Goal: Task Accomplishment & Management: Manage account settings

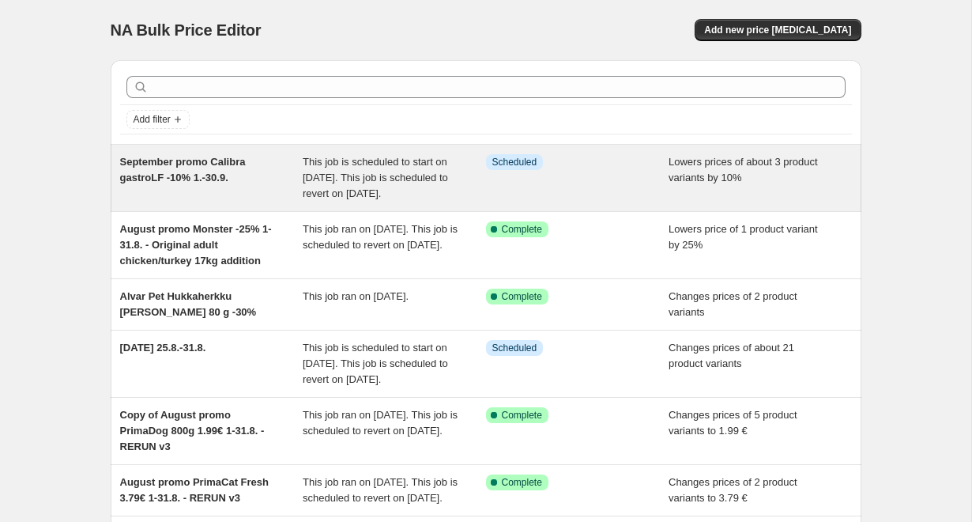
click at [291, 167] on div "September promo Calibra gastroLF -10% 1.-30.9." at bounding box center [211, 177] width 183 height 47
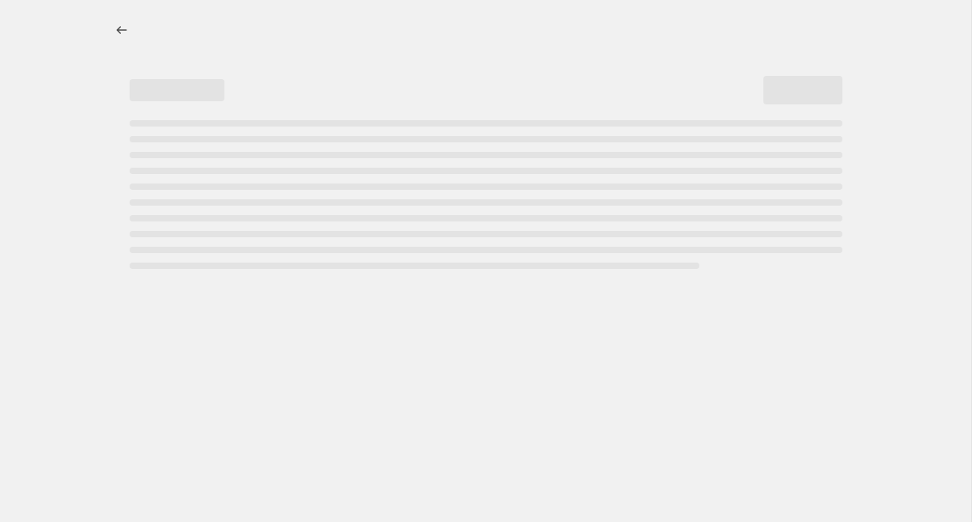
select select "percentage"
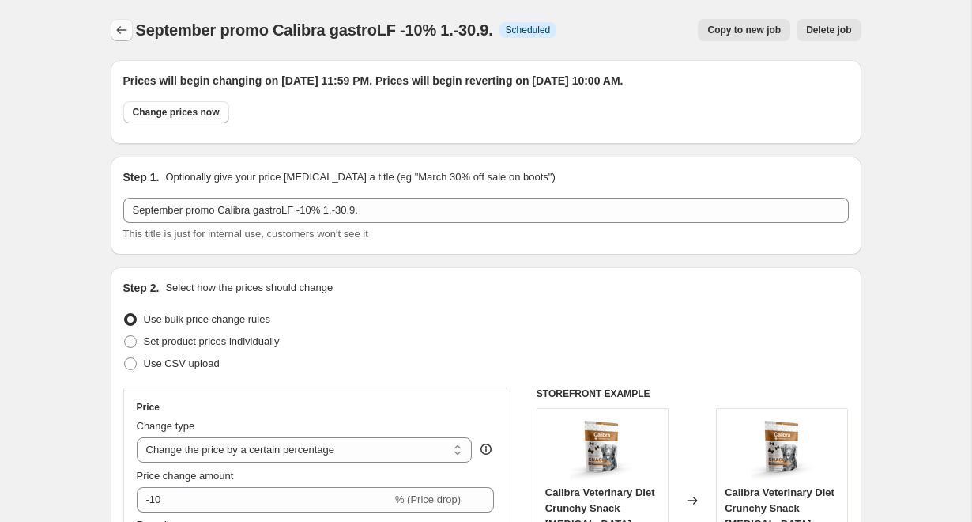
click at [120, 30] on icon "Price change jobs" at bounding box center [122, 30] width 16 height 16
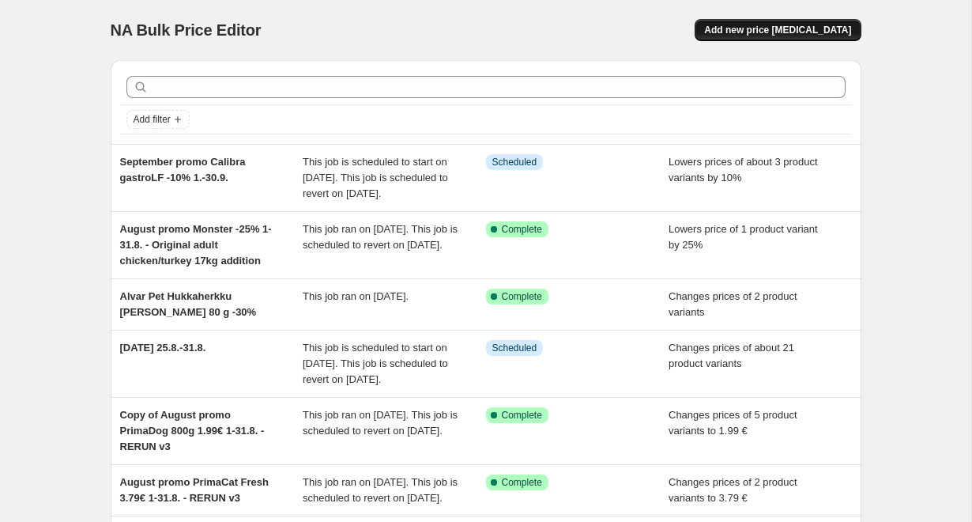
click at [845, 31] on span "Add new price [MEDICAL_DATA]" at bounding box center [777, 30] width 147 height 13
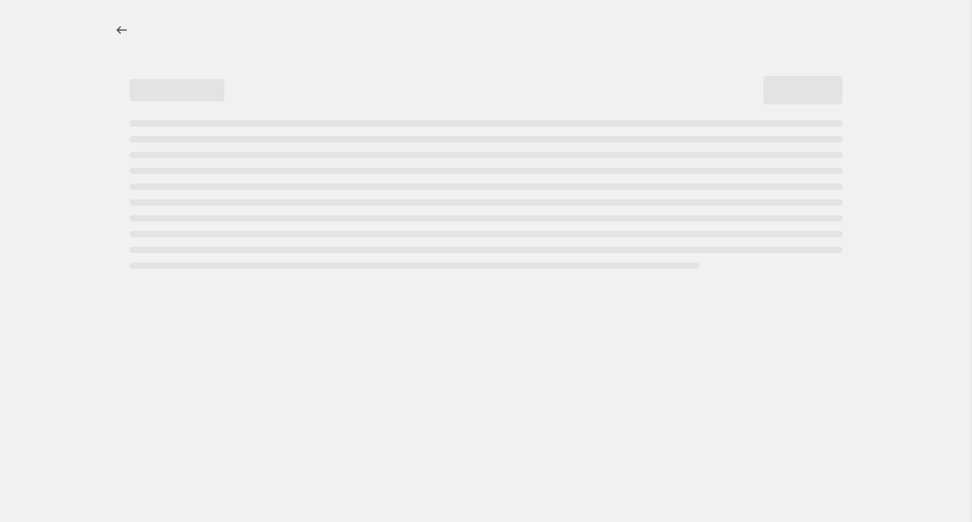
select select "percentage"
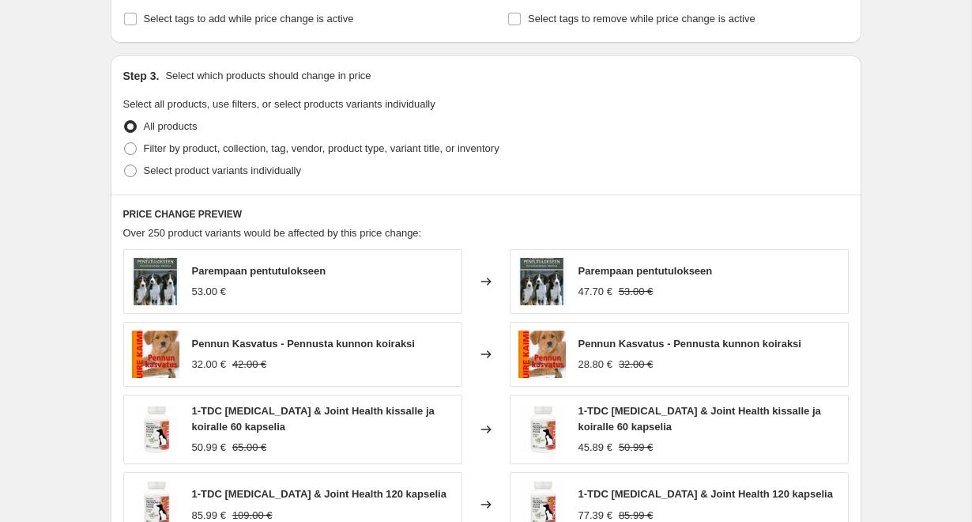
scroll to position [687, 0]
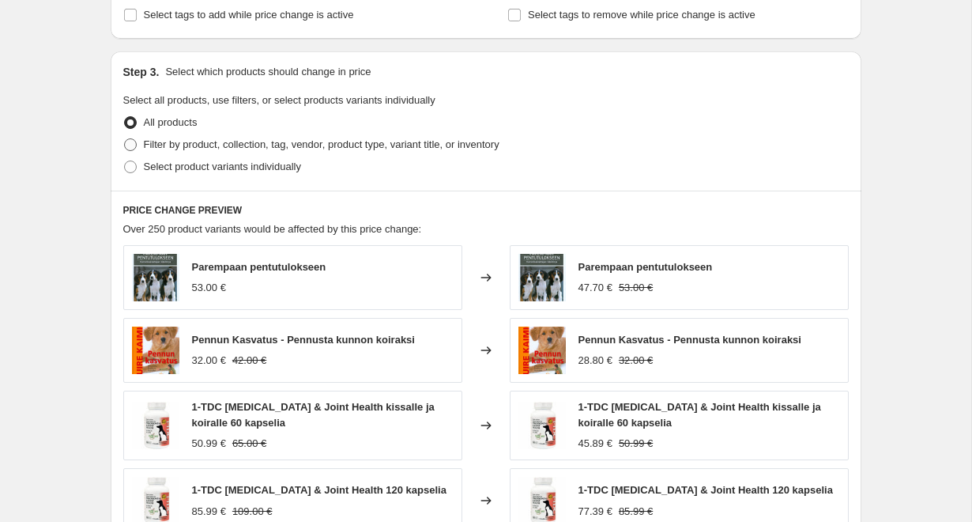
click at [235, 145] on span "Filter by product, collection, tag, vendor, product type, variant title, or inv…" at bounding box center [322, 144] width 356 height 12
click at [125, 139] on input "Filter by product, collection, tag, vendor, product type, variant title, or inv…" at bounding box center [124, 138] width 1 height 1
radio input "true"
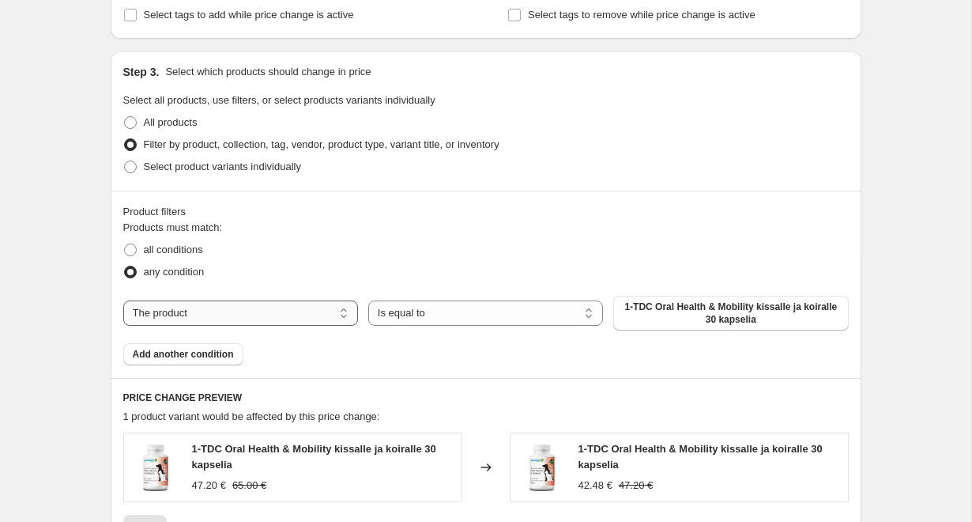
select select "collection"
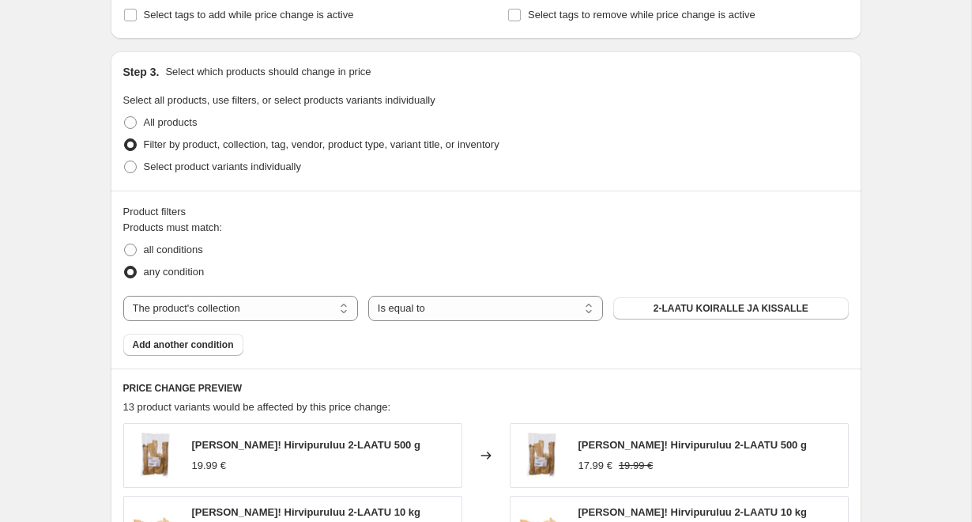
click at [451, 251] on div "all conditions" at bounding box center [486, 250] width 726 height 22
click at [807, 304] on span "2-LAATU KOIRALLE JA KISSALLE" at bounding box center [731, 308] width 155 height 13
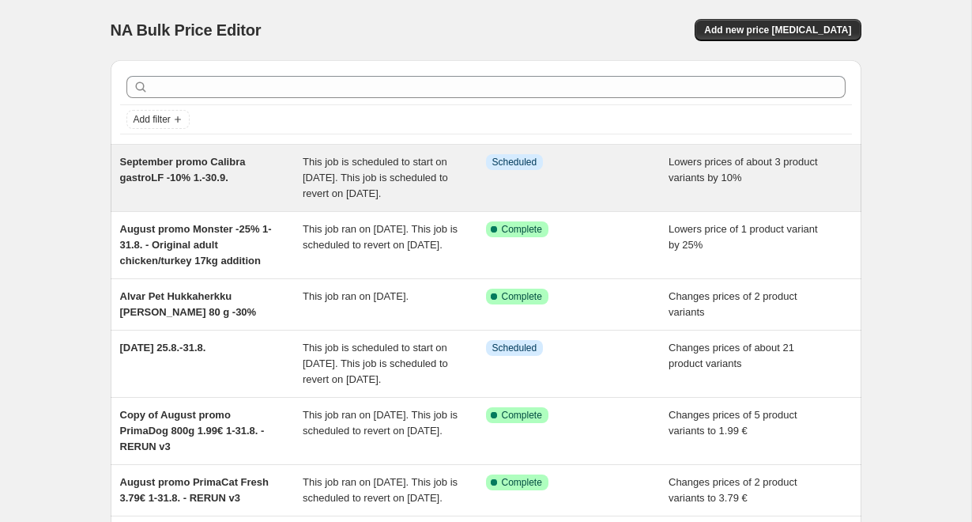
click at [244, 188] on div "September promo Calibra gastroLF -10% 1.-30.9." at bounding box center [211, 177] width 183 height 47
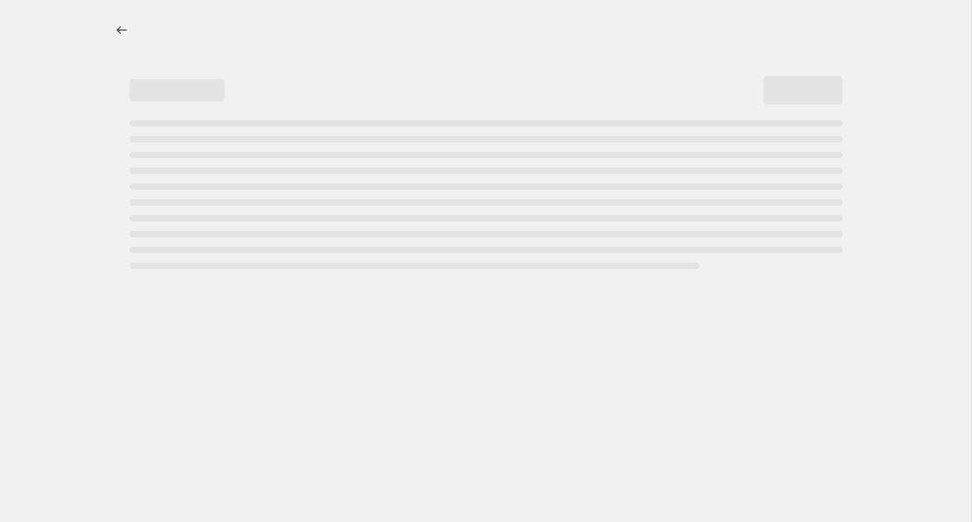
select select "percentage"
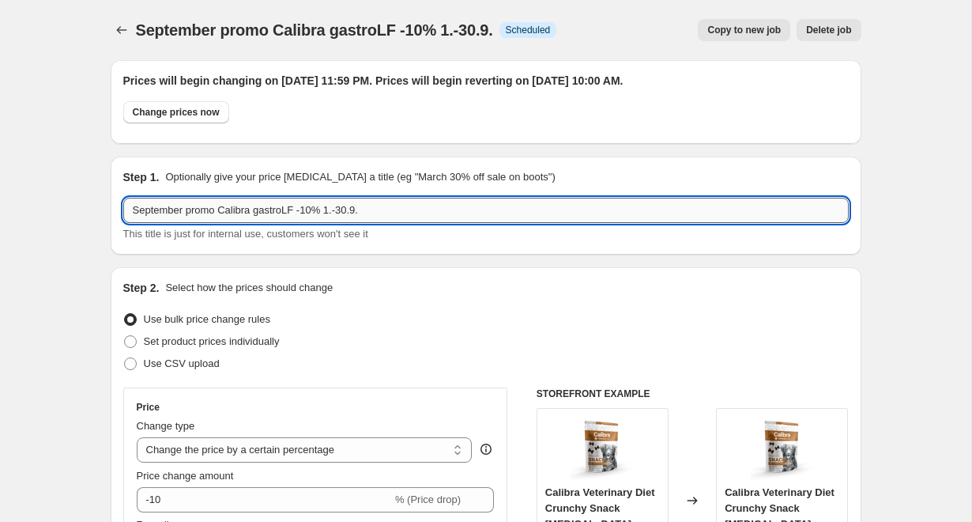
click at [410, 215] on input "September promo Calibra gastroLF -10% 1.-30.9." at bounding box center [486, 210] width 726 height 25
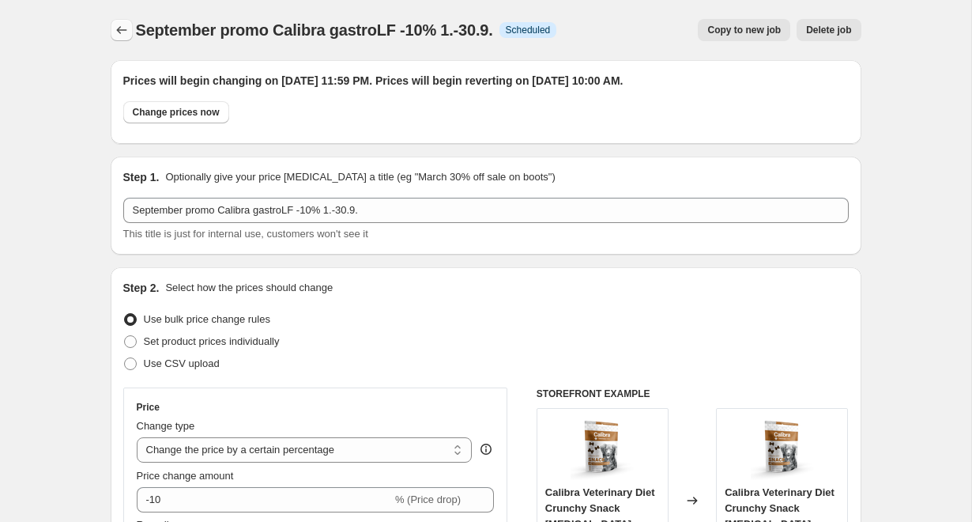
click at [126, 32] on icon "Price change jobs" at bounding box center [122, 30] width 16 height 16
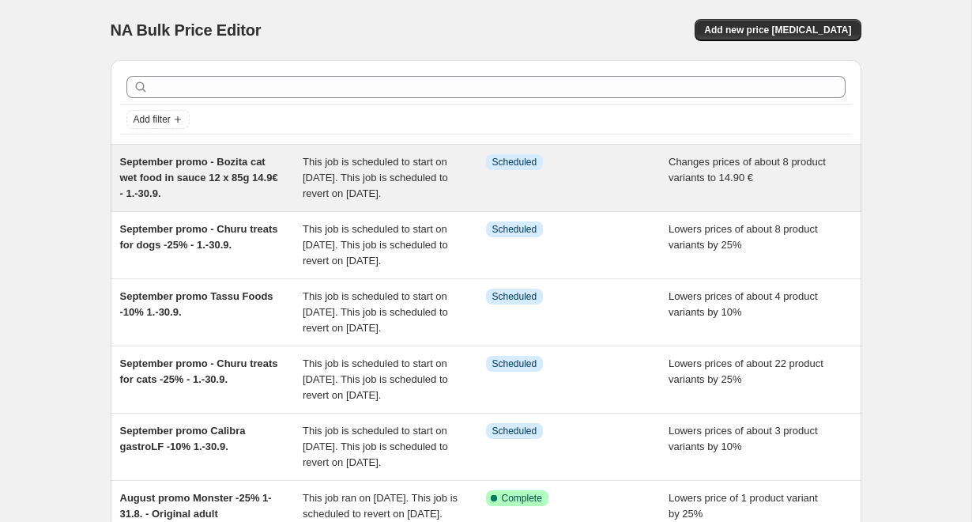
click at [250, 188] on div "September promo - Bozita cat wet food in sauce 12 x 85g 14.9€ - 1.-30.9." at bounding box center [211, 177] width 183 height 47
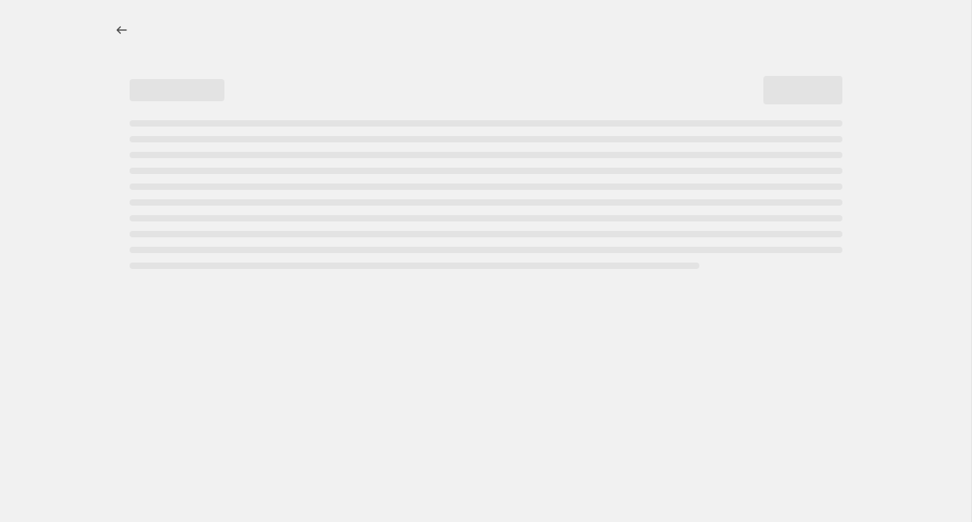
select select "collection"
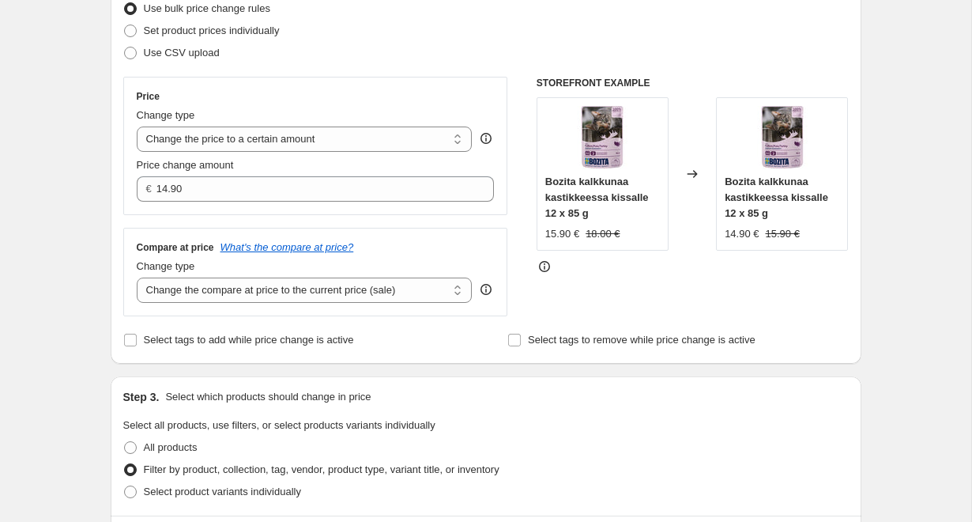
scroll to position [317, 0]
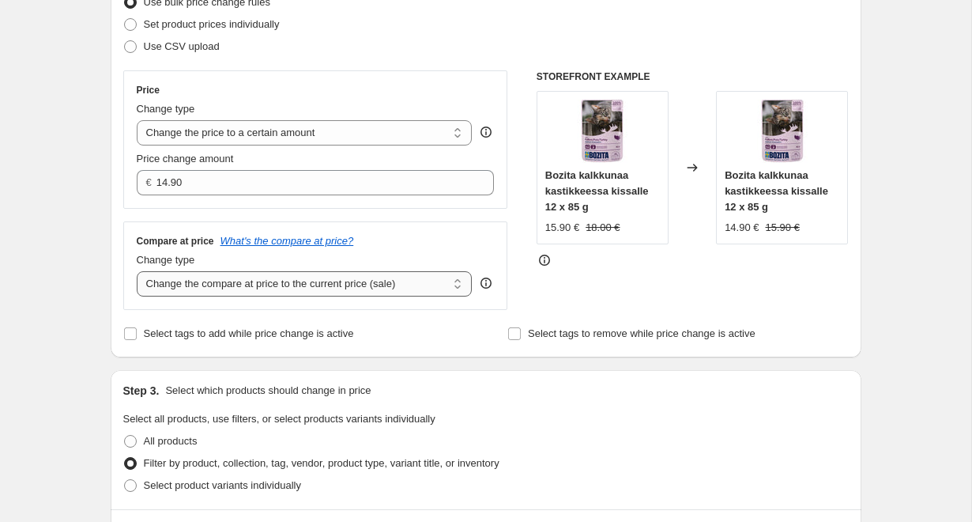
select select "no_change"
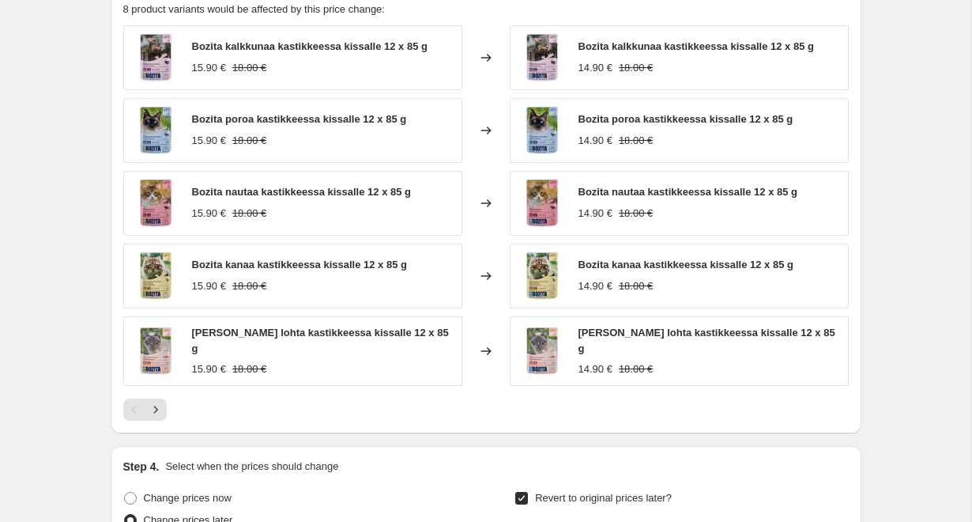
scroll to position [1036, 0]
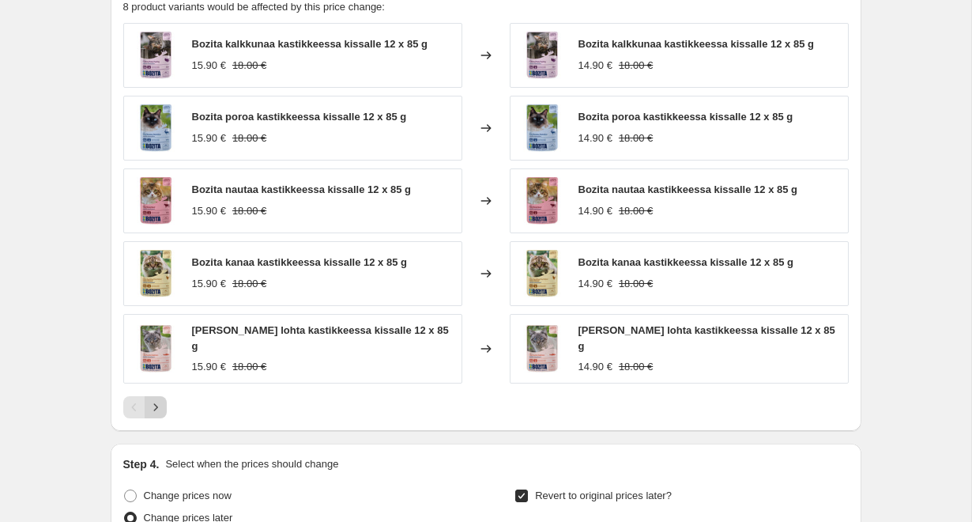
click at [153, 403] on icon "Next" at bounding box center [156, 407] width 16 height 16
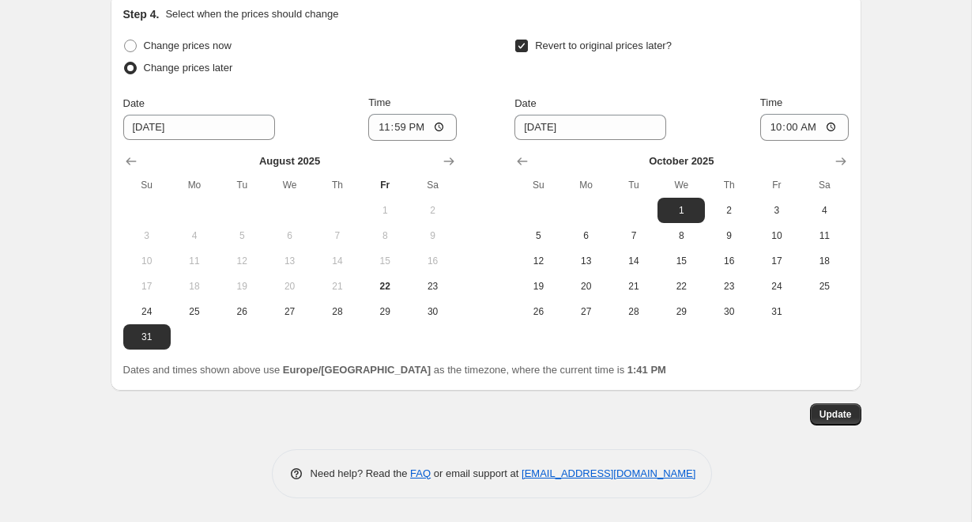
scroll to position [1338, 0]
click at [833, 417] on span "Update" at bounding box center [836, 414] width 32 height 13
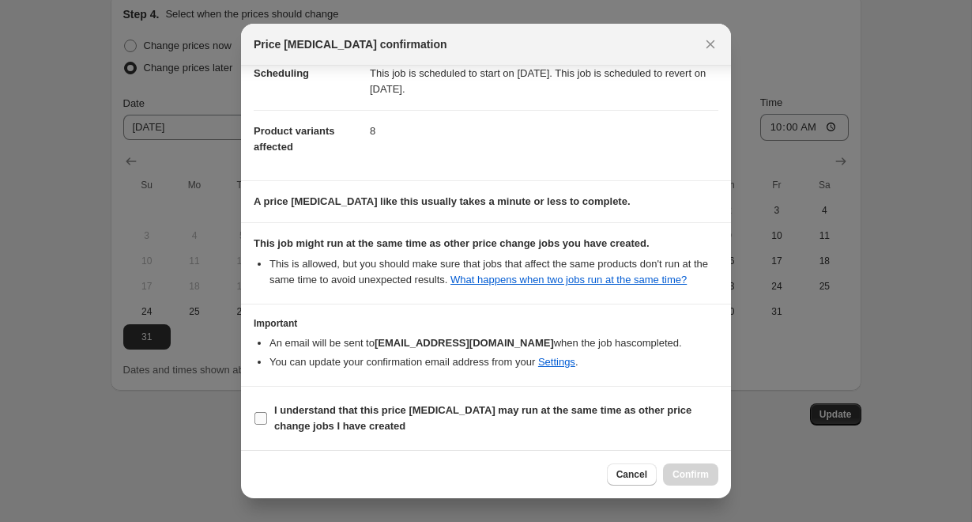
scroll to position [157, 0]
click at [572, 413] on b "I understand that this price [MEDICAL_DATA] may run at the same time as other p…" at bounding box center [482, 418] width 417 height 28
click at [267, 413] on input "I understand that this price [MEDICAL_DATA] may run at the same time as other p…" at bounding box center [261, 418] width 13 height 13
checkbox input "true"
click at [700, 475] on span "Confirm" at bounding box center [691, 474] width 36 height 13
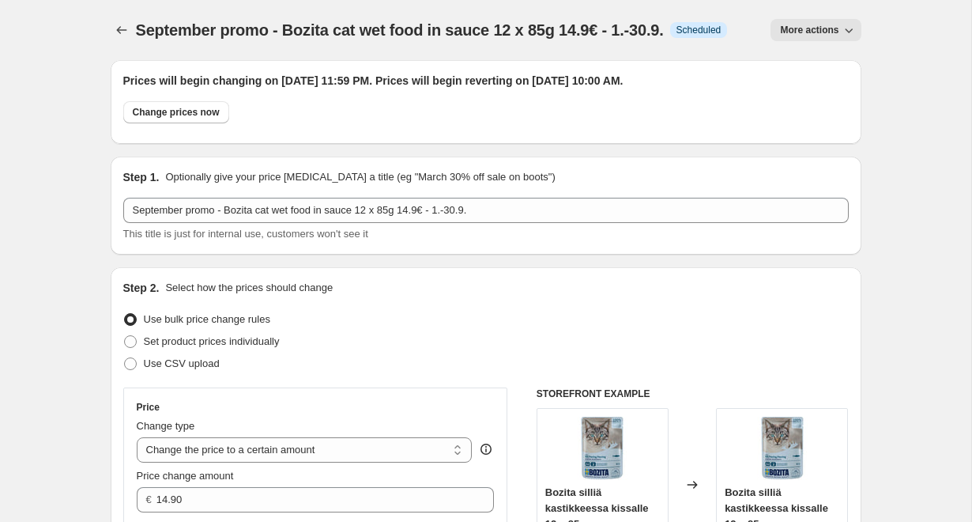
scroll to position [0, 0]
